Goal: Task Accomplishment & Management: Complete application form

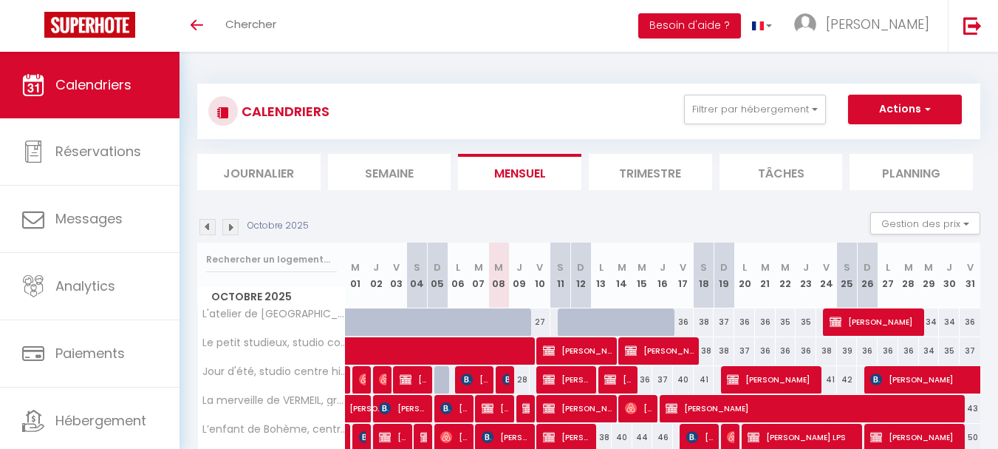
select select
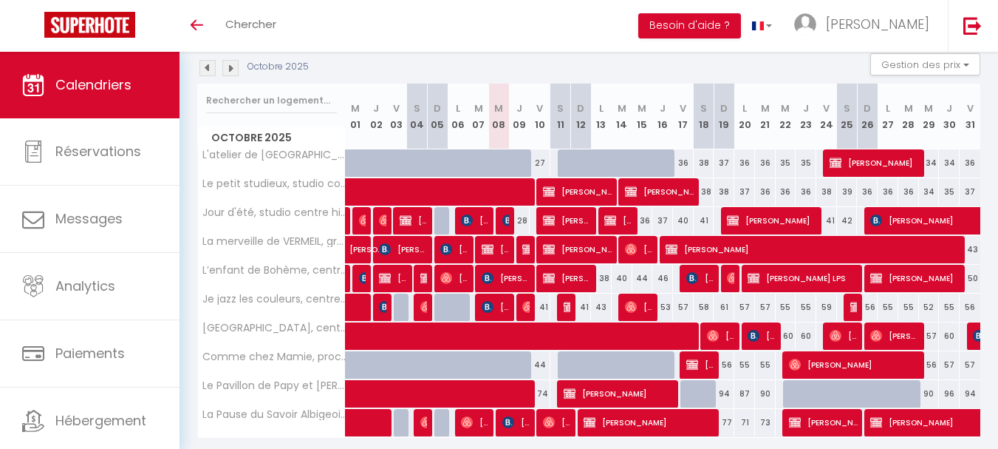
scroll to position [135, 0]
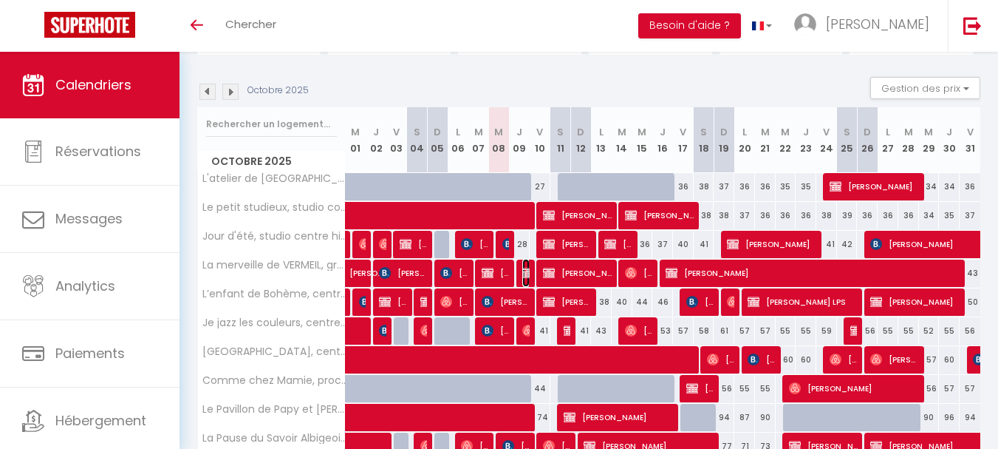
click at [525, 270] on img at bounding box center [528, 273] width 12 height 12
select select "OK"
select select "KO"
select select "0"
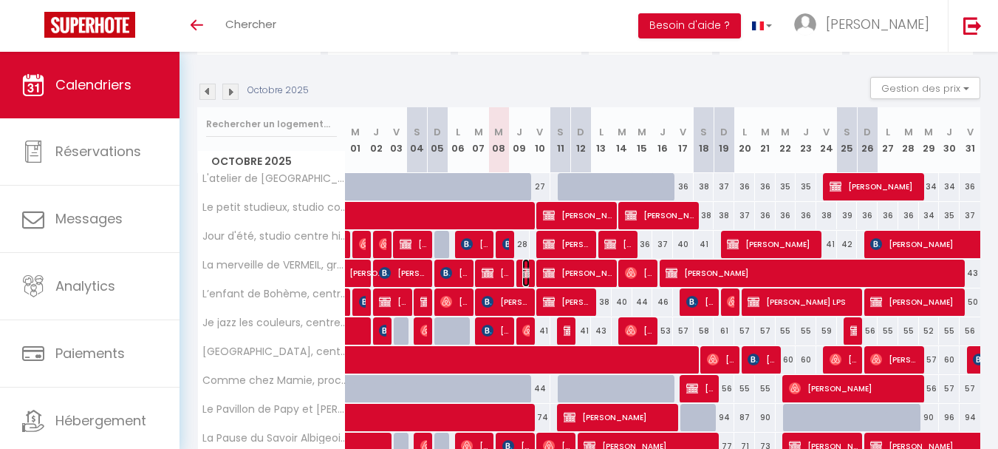
select select "1"
select select
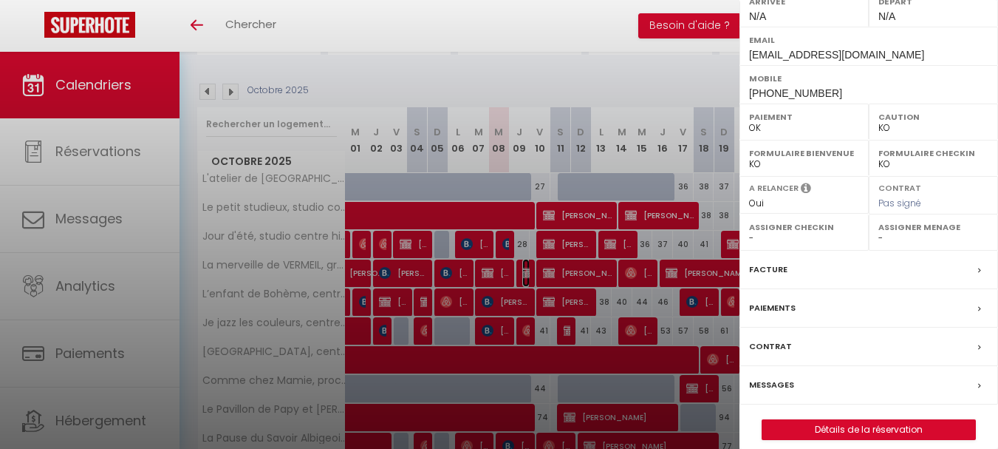
scroll to position [302, 0]
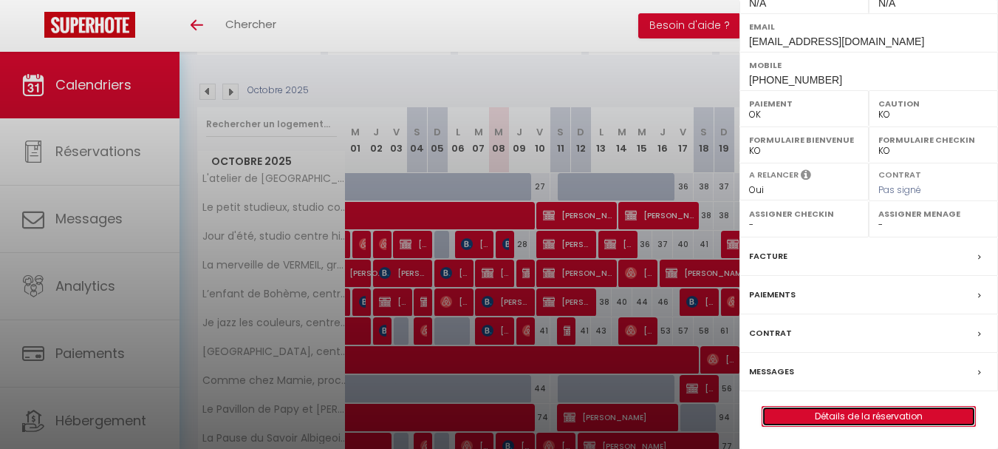
click at [842, 415] on link "Détails de la réservation" at bounding box center [869, 415] width 213 height 19
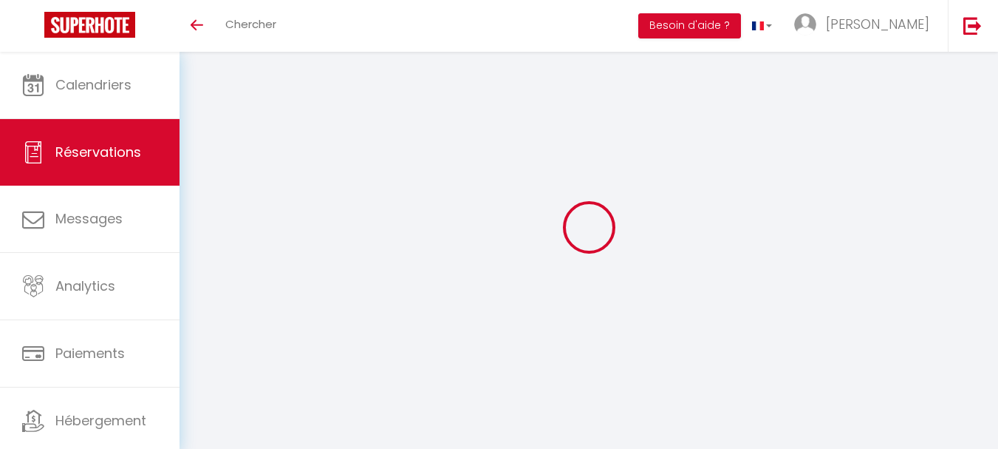
select select
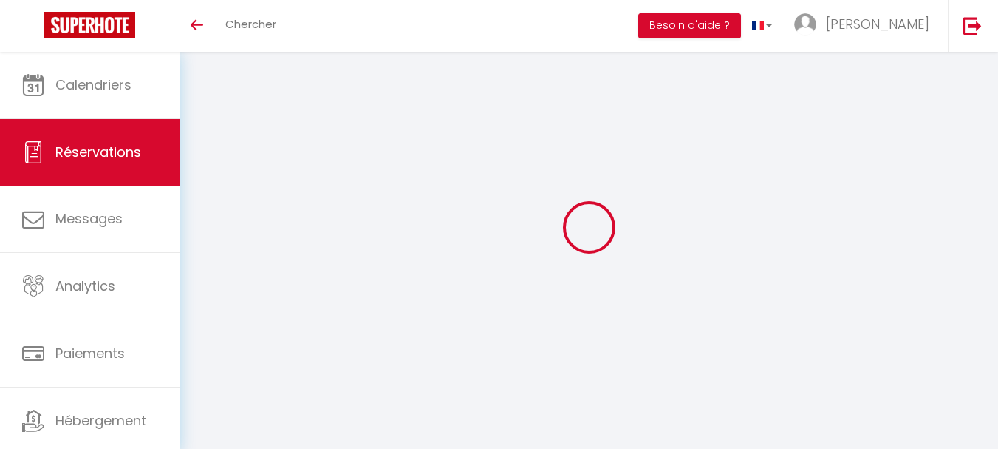
type input "[PERSON_NAME] FCO"
type input "[PERSON_NAME]"
type input "[EMAIL_ADDRESS][DOMAIN_NAME]"
type input "[PHONE_NUMBER]"
type input "46018"
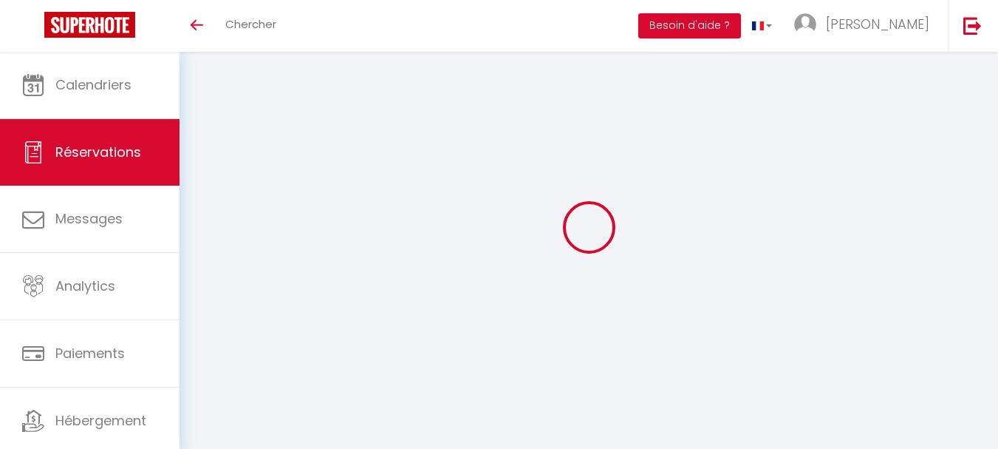
type input "C/ Burgos, 8."
type input "Valencia"
select select "ES"
select select "63802"
select select "1"
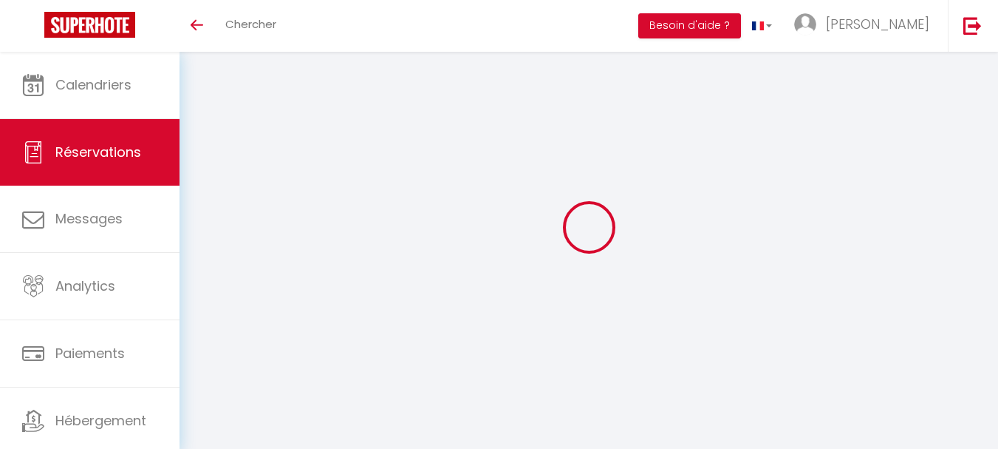
type input "Jeu 09 Octobre 2025"
select select
type input "Ven 10 Octobre 2025"
select select
type input "2"
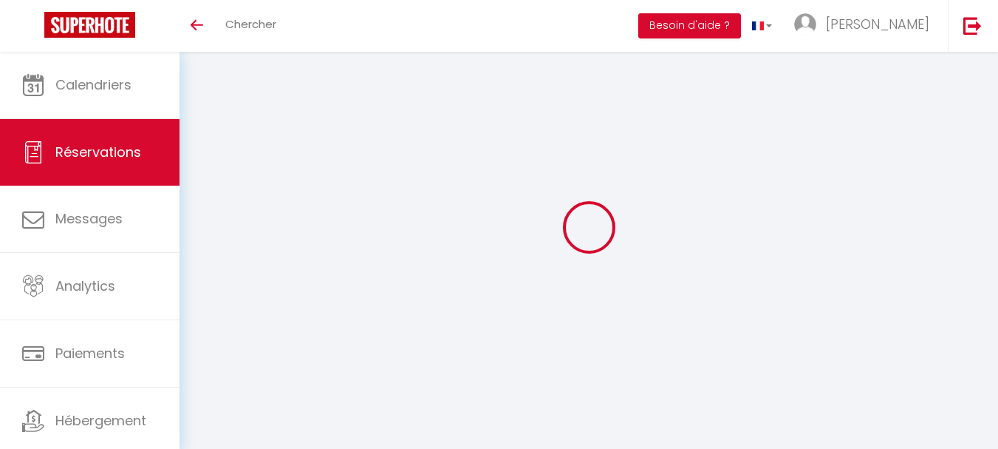
select select "12"
select select
type input "31.32"
checkbox input "false"
type input "0"
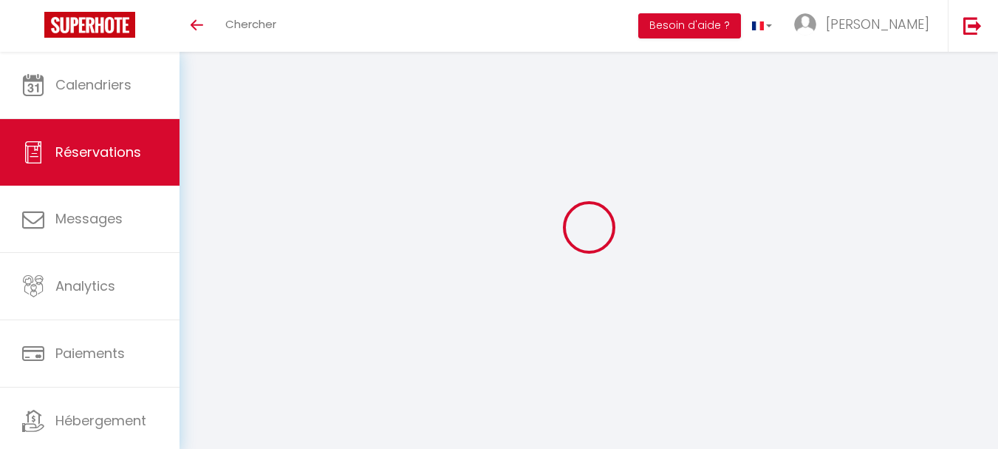
select select "69"
type input "0"
select select
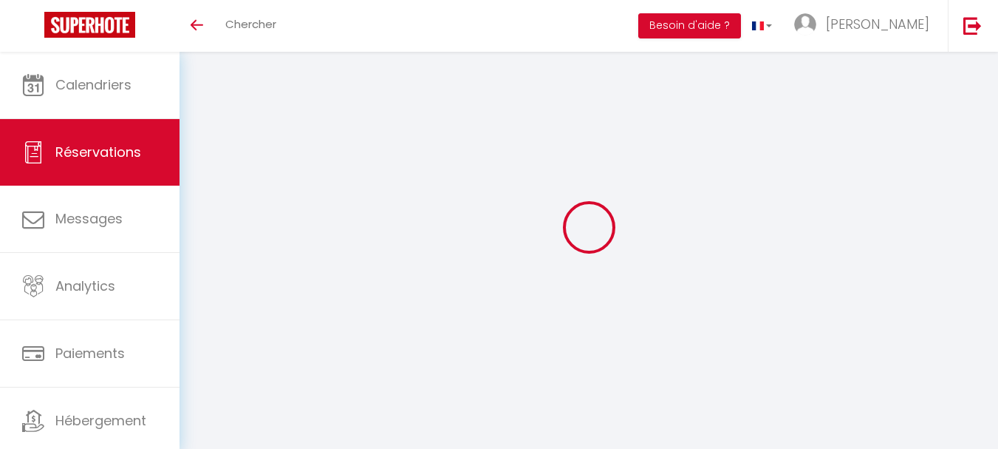
select select
select select "14"
checkbox input "false"
select select
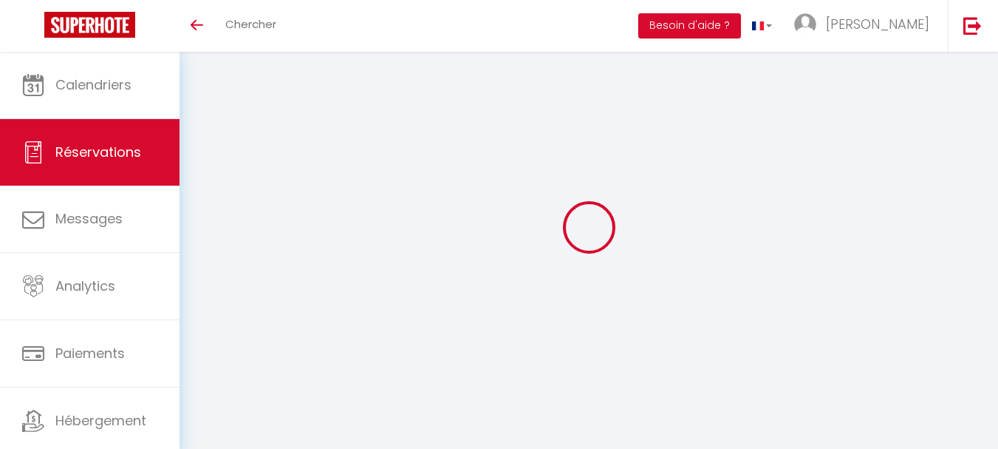
checkbox input "false"
select select
checkbox input "false"
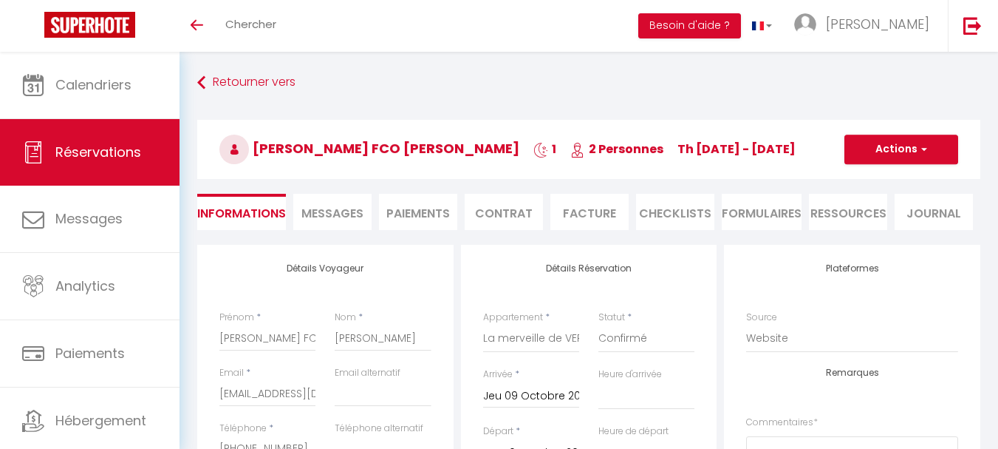
type input "25"
type input "2.26"
select select
checkbox input "false"
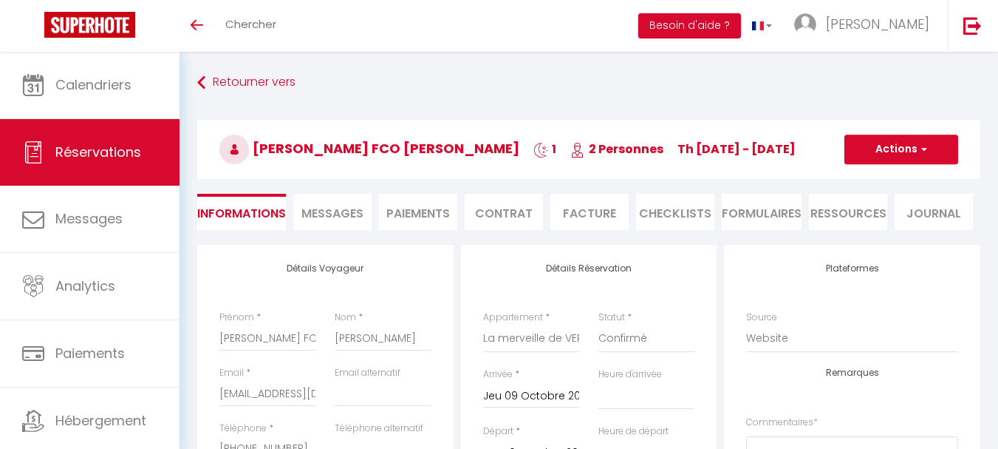
select select
drag, startPoint x: 321, startPoint y: 146, endPoint x: 259, endPoint y: 146, distance: 62.1
click at [259, 146] on span "JOSE FCO BAUTISTA MORA" at bounding box center [369, 148] width 300 height 18
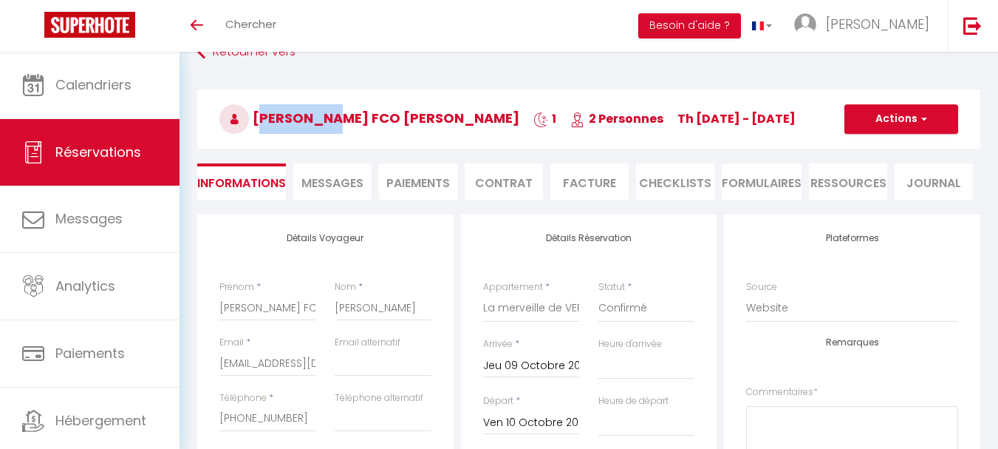
scroll to position [74, 0]
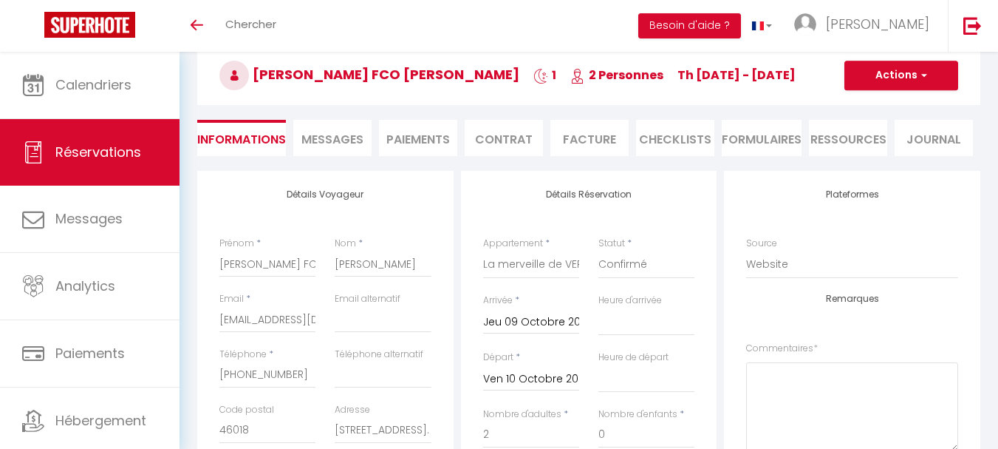
click at [372, 72] on span "JOSE FCO BAUTISTA MORA" at bounding box center [369, 74] width 300 height 18
click at [359, 72] on span "JOSE FCO BAUTISTA MORA" at bounding box center [369, 74] width 300 height 18
copy span "BAUTISTA"
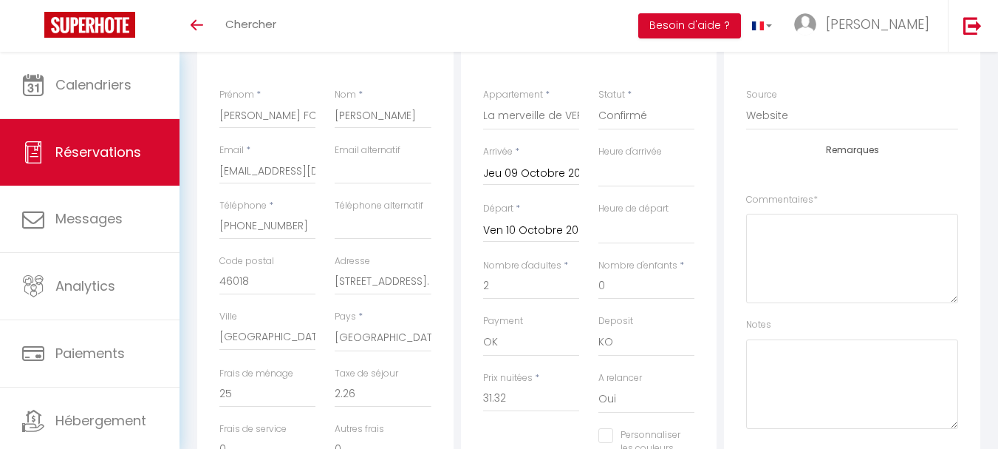
scroll to position [148, 0]
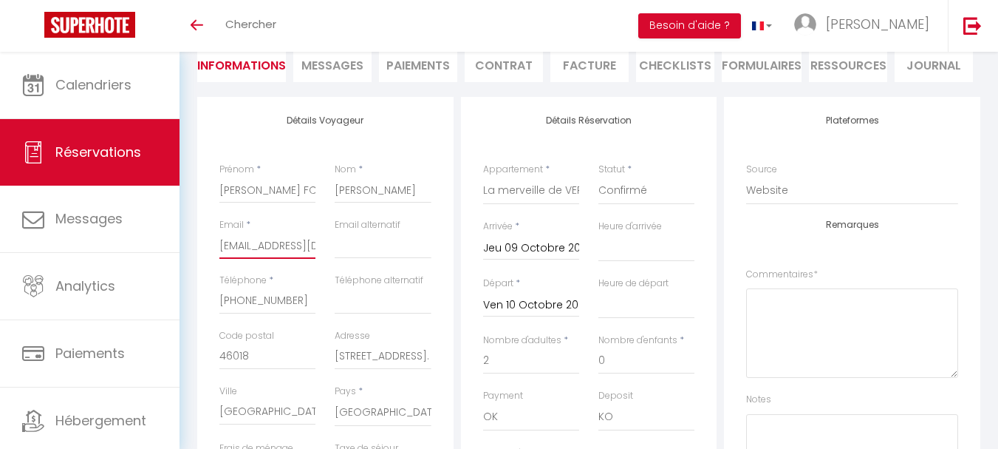
click at [305, 245] on input "[EMAIL_ADDRESS][DOMAIN_NAME]" at bounding box center [267, 245] width 96 height 27
